Goal: Information Seeking & Learning: Learn about a topic

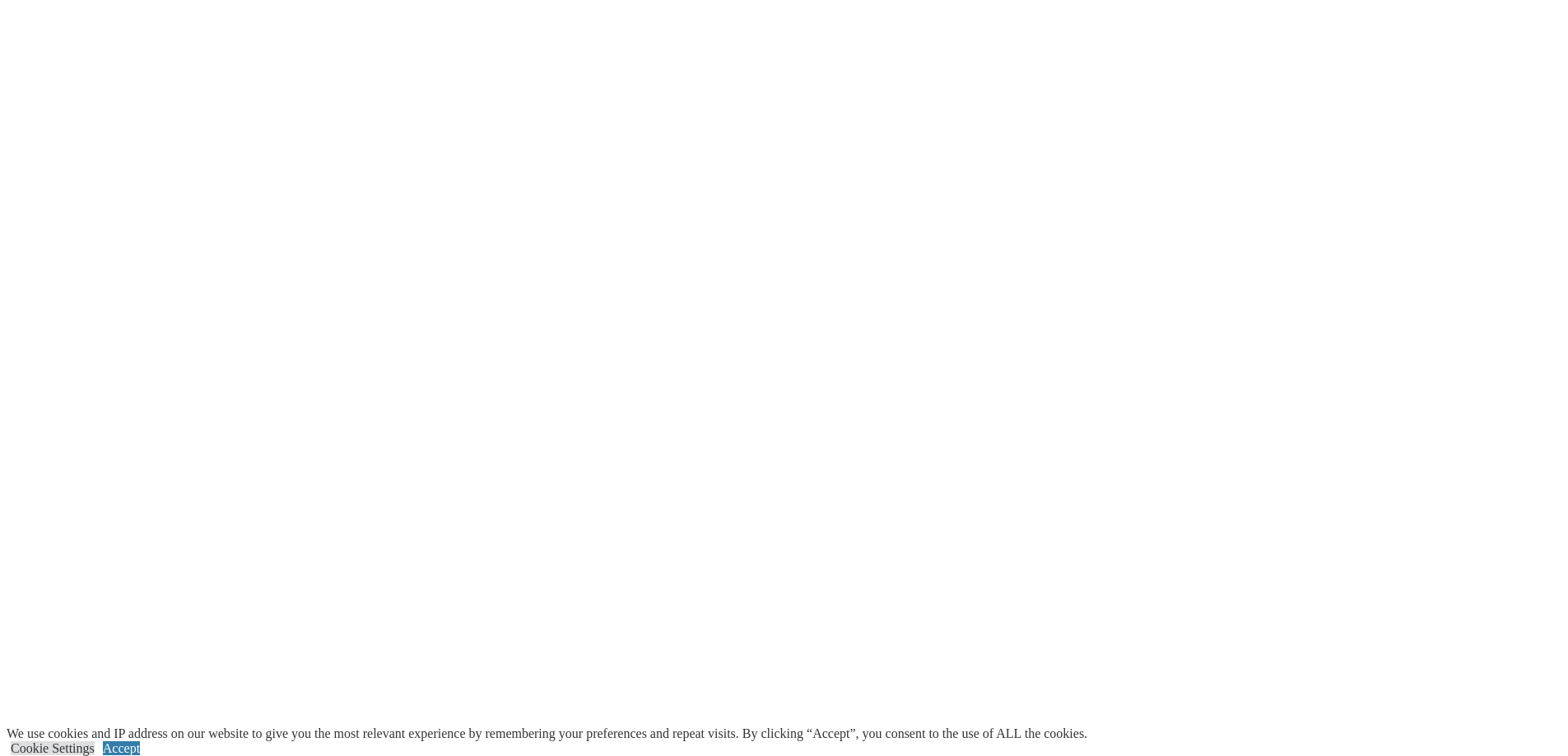
scroll to position [2164, 0]
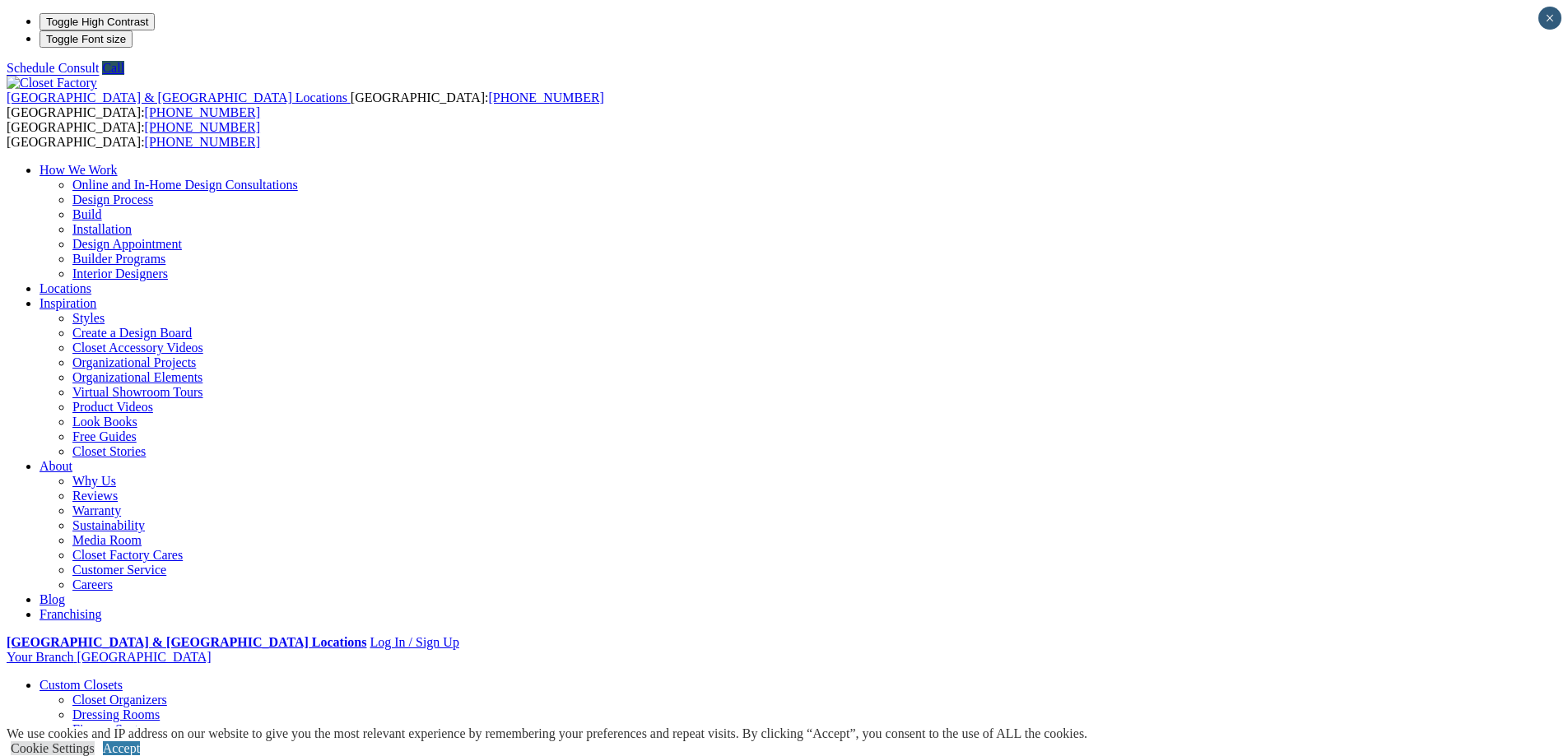
click at [167, 693] on link "Closet Organizers" at bounding box center [120, 700] width 94 height 14
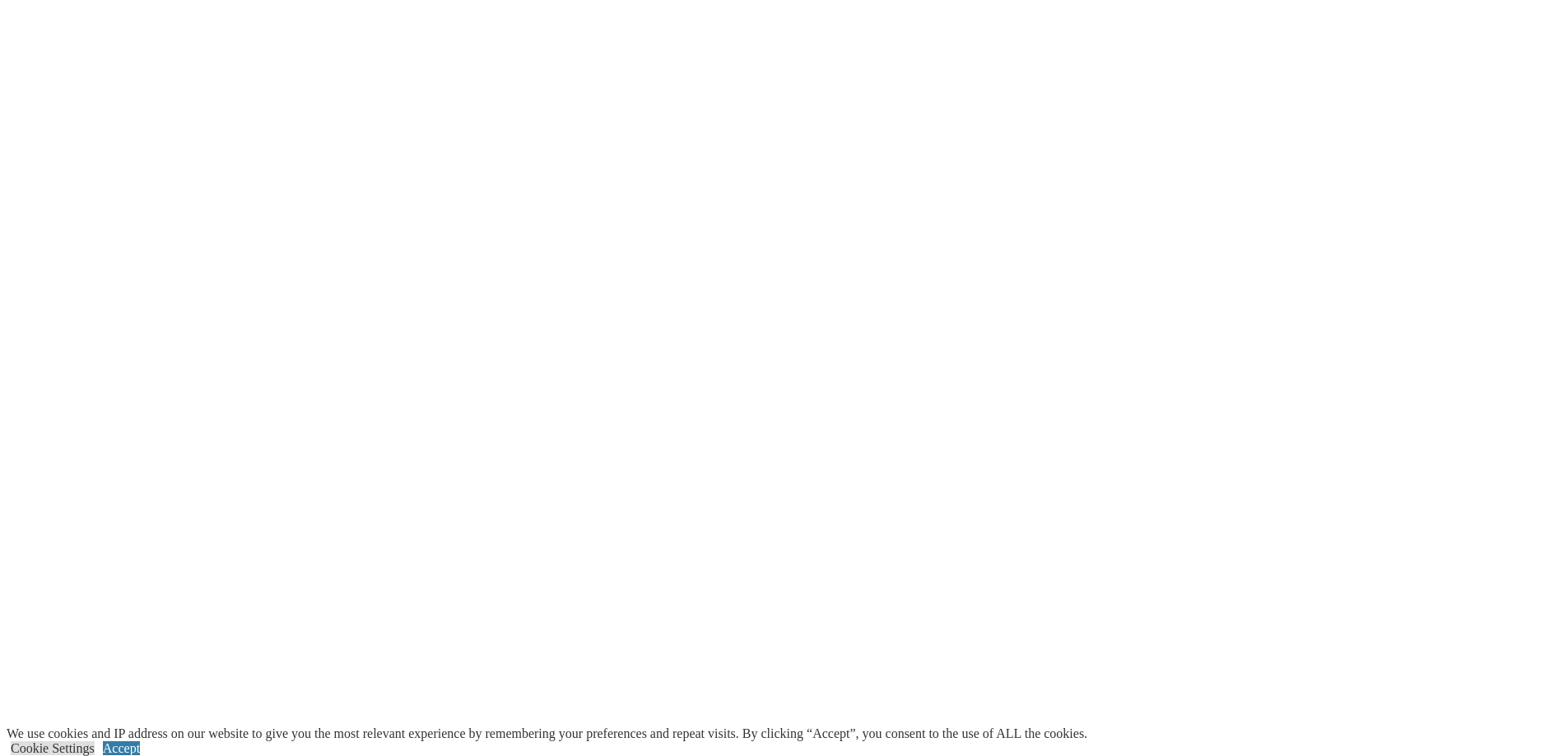
drag, startPoint x: 1580, startPoint y: 503, endPoint x: 470, endPoint y: 185, distance: 1154.7
